Goal: Information Seeking & Learning: Learn about a topic

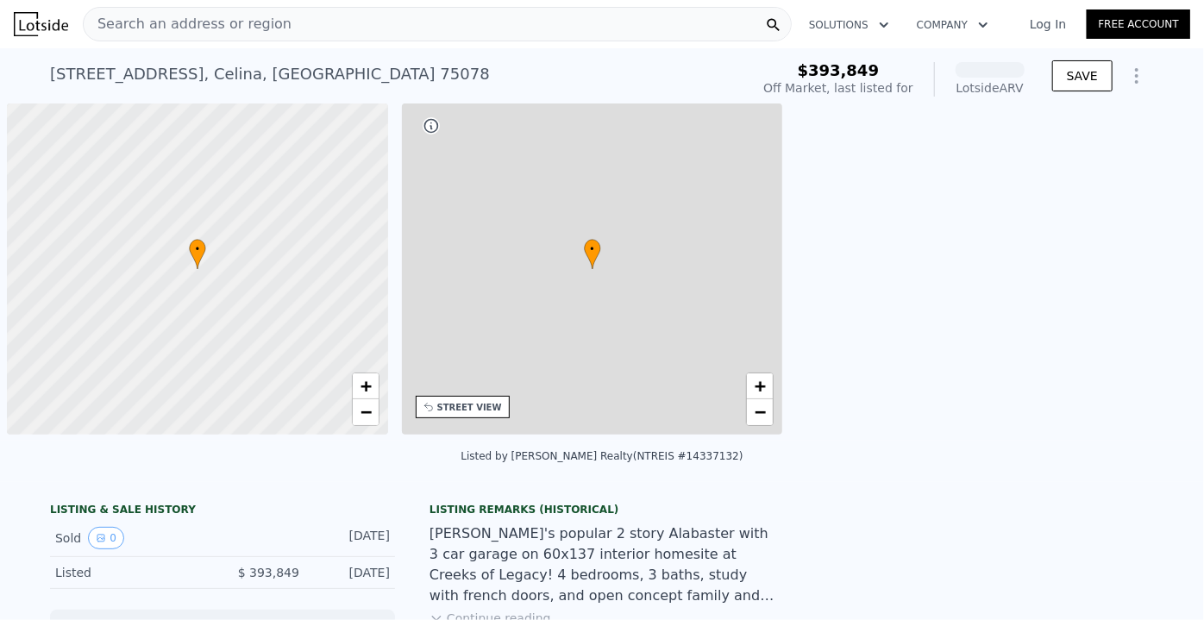
scroll to position [0, 7]
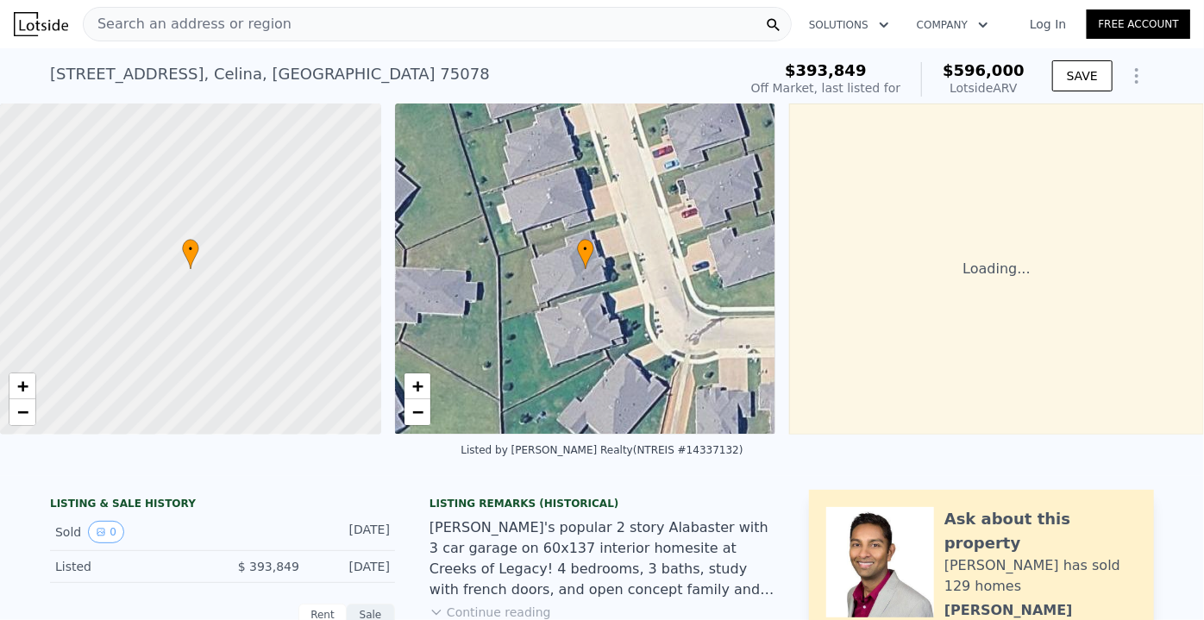
click at [741, 476] on div "Listed by [PERSON_NAME] Realty (NTREIS #14337132)" at bounding box center [602, 455] width 1204 height 41
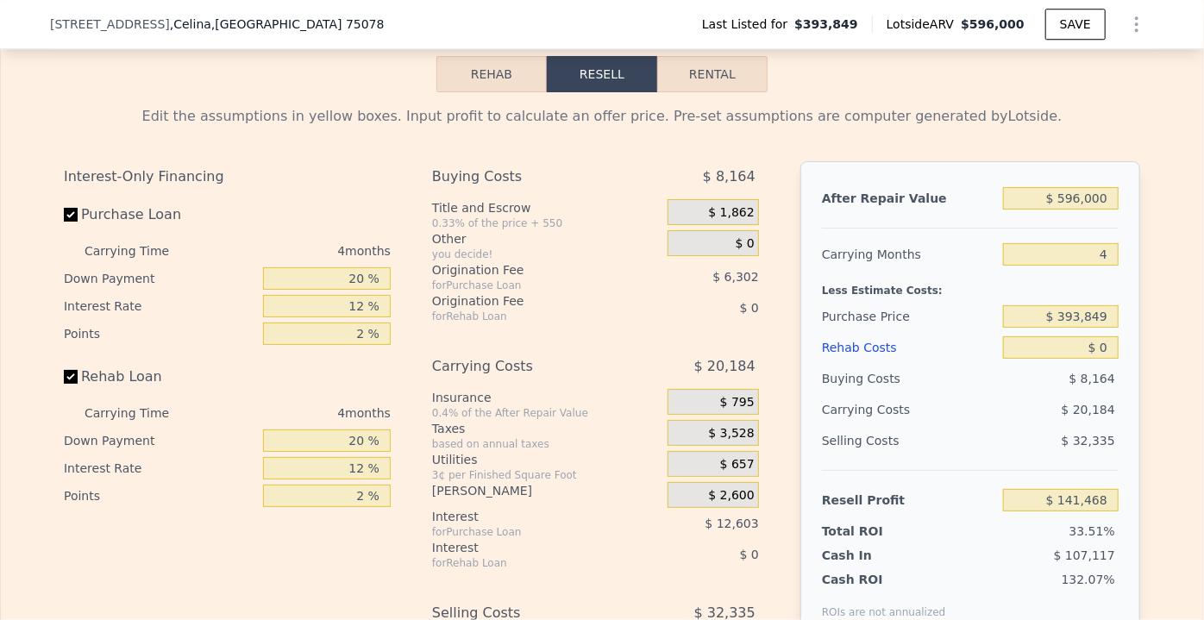
scroll to position [2503, 0]
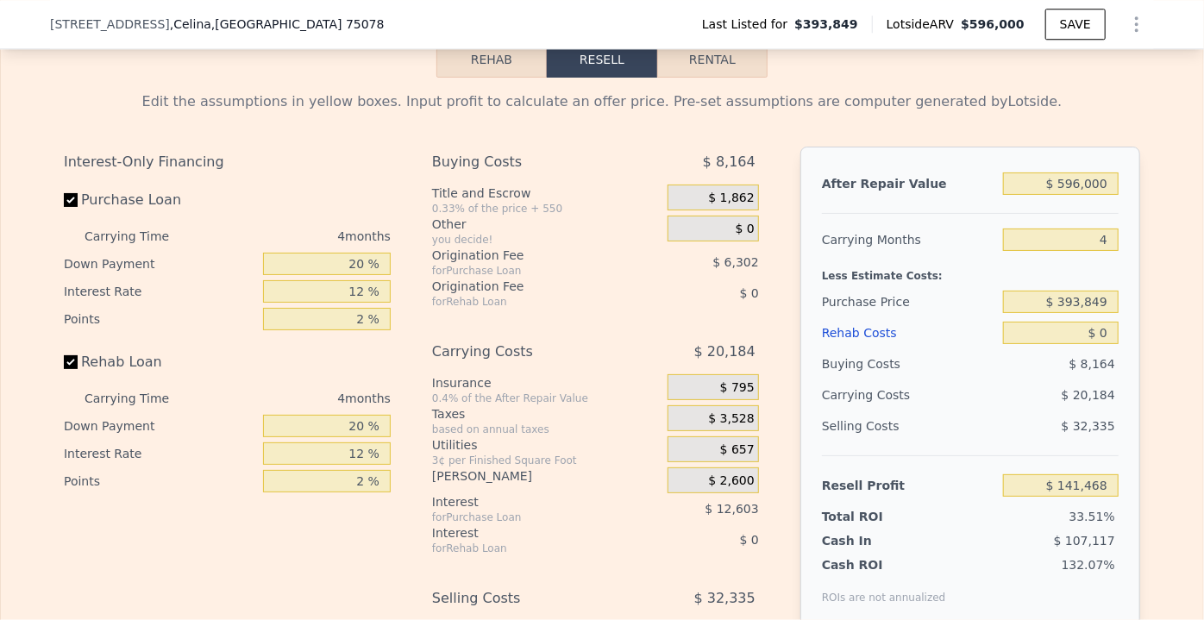
click at [722, 78] on button "Rental" at bounding box center [712, 59] width 110 height 36
select select "30"
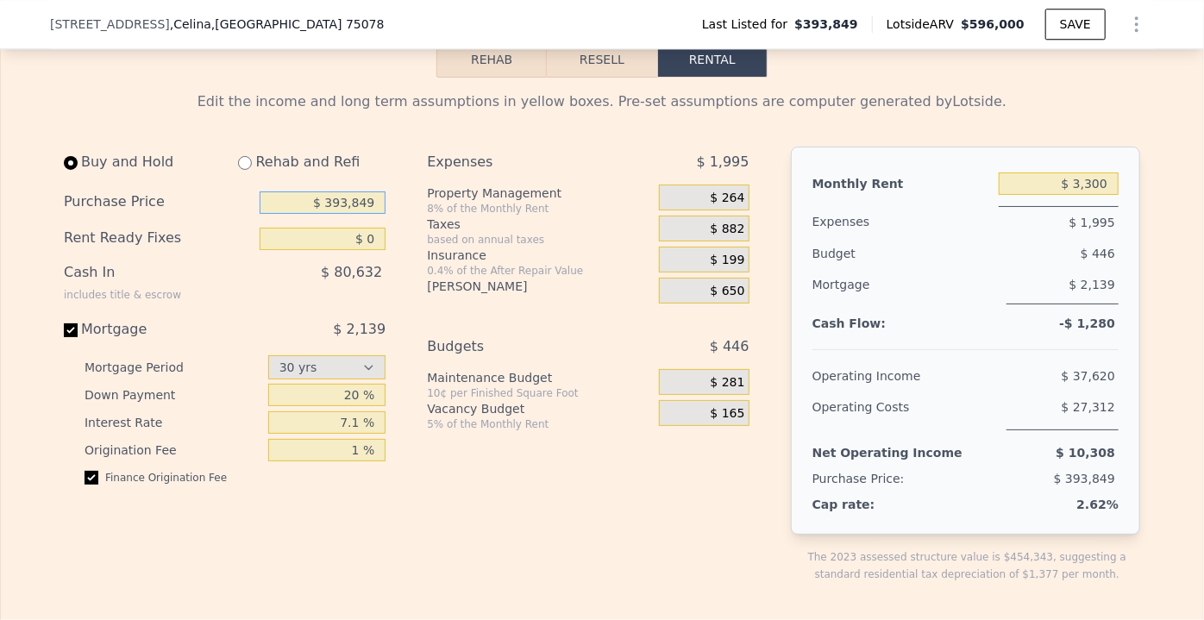
click at [373, 214] on input "$ 393,849" at bounding box center [323, 203] width 126 height 22
type input "$ 500,000"
click at [1067, 192] on input "$ 3,300" at bounding box center [1059, 184] width 120 height 22
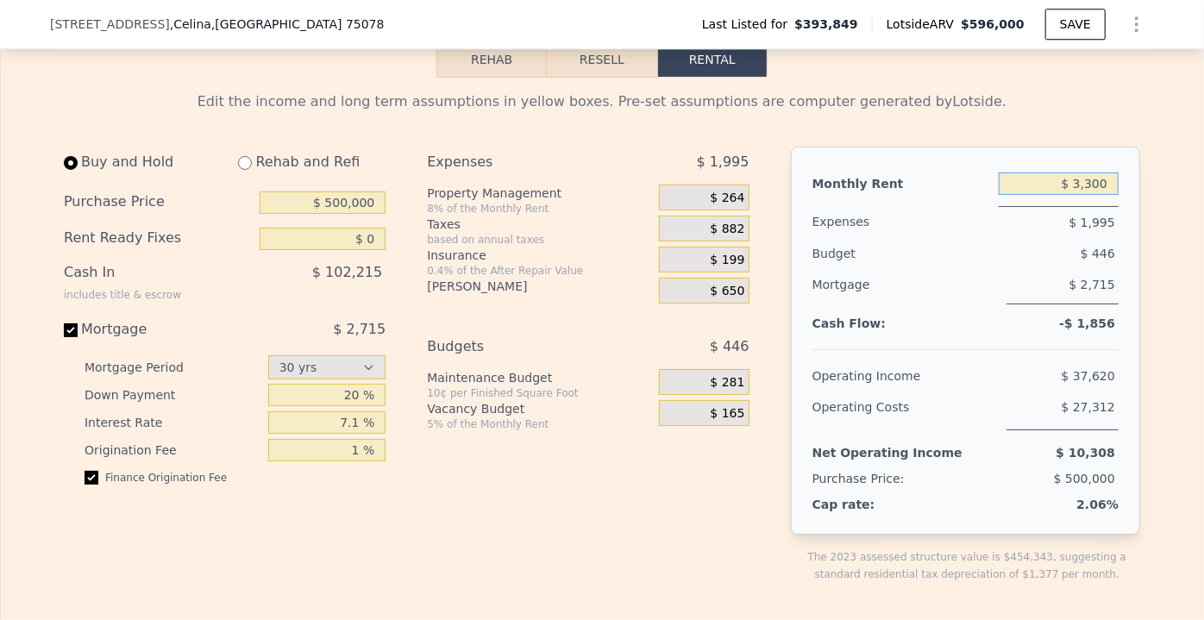
click at [1067, 192] on input "$ 3,300" at bounding box center [1059, 184] width 120 height 22
type input "$ 4,500"
click at [725, 299] on span "$ 650" at bounding box center [728, 292] width 35 height 16
